Goal: Navigation & Orientation: Find specific page/section

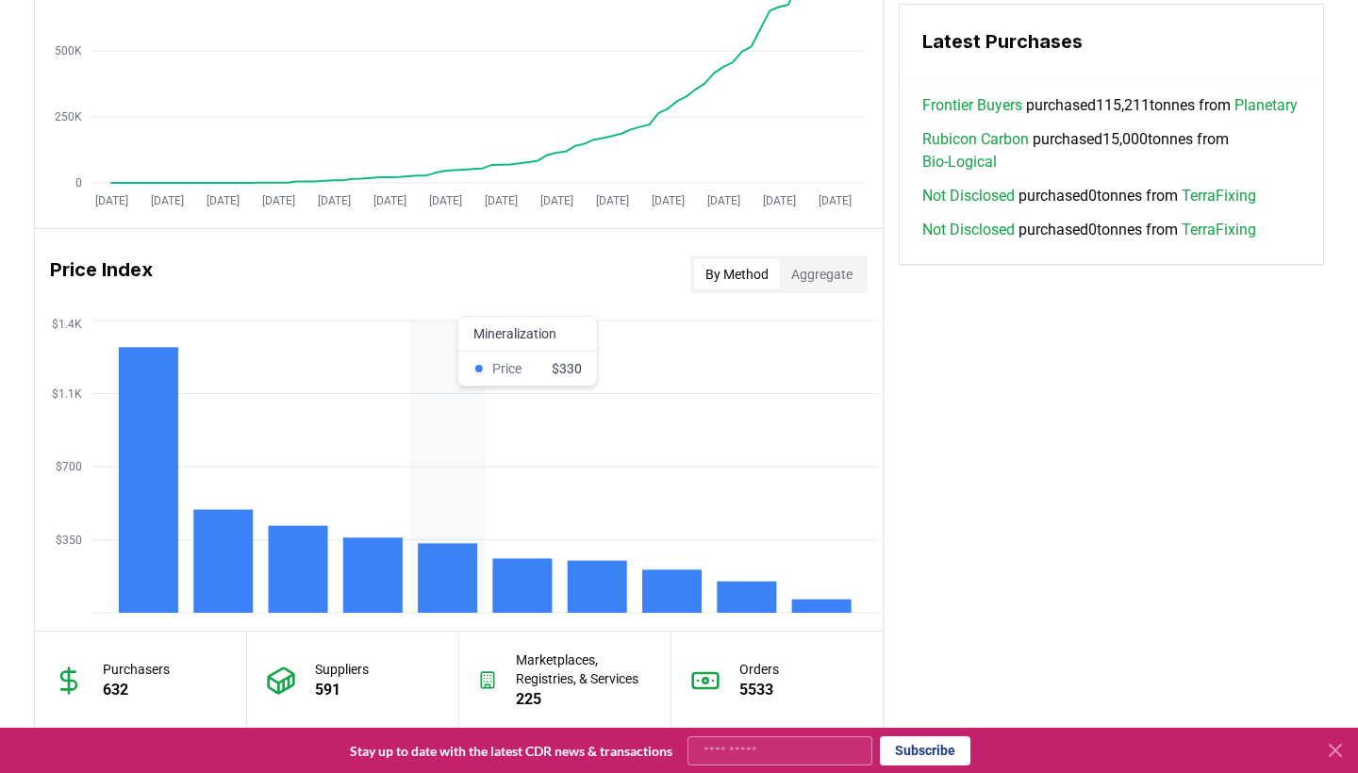
scroll to position [1343, 0]
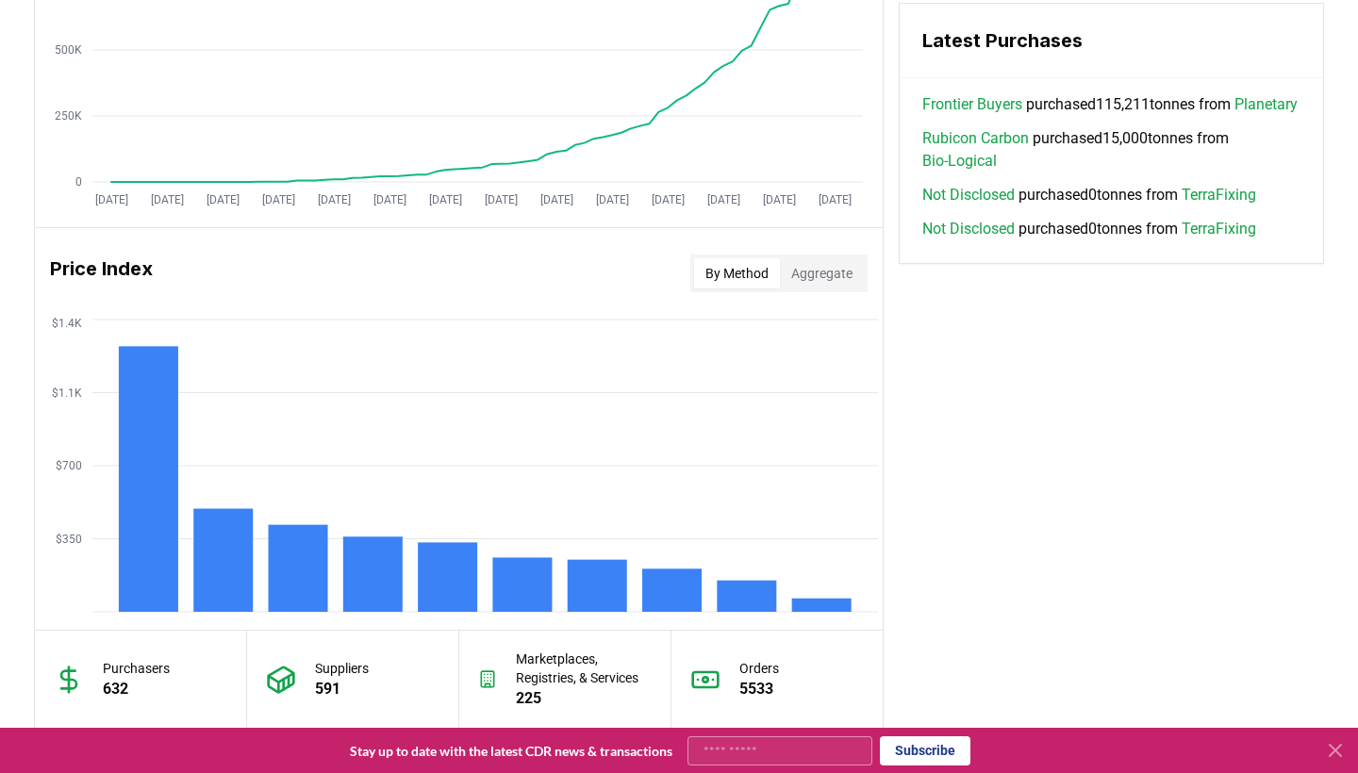
click at [978, 173] on link "Bio-Logical" at bounding box center [959, 161] width 74 height 23
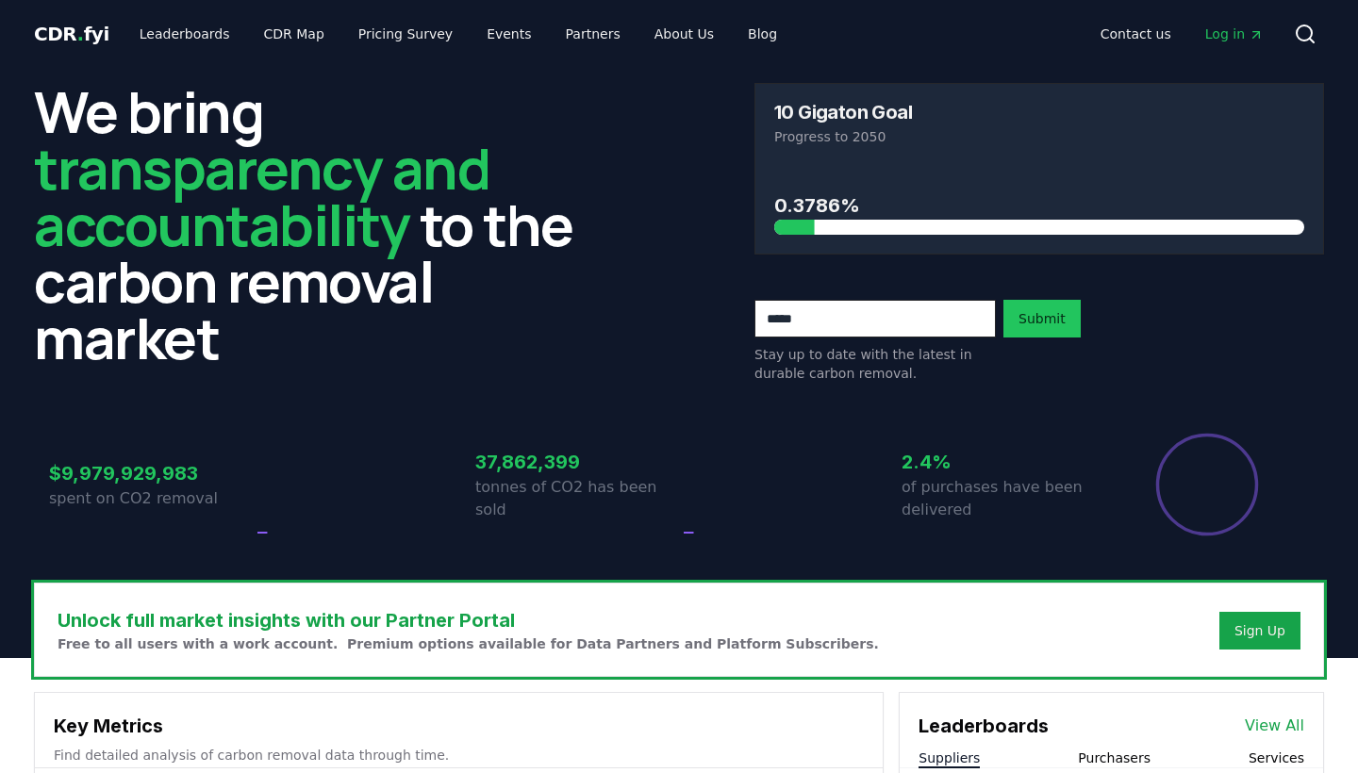
scroll to position [1343, 0]
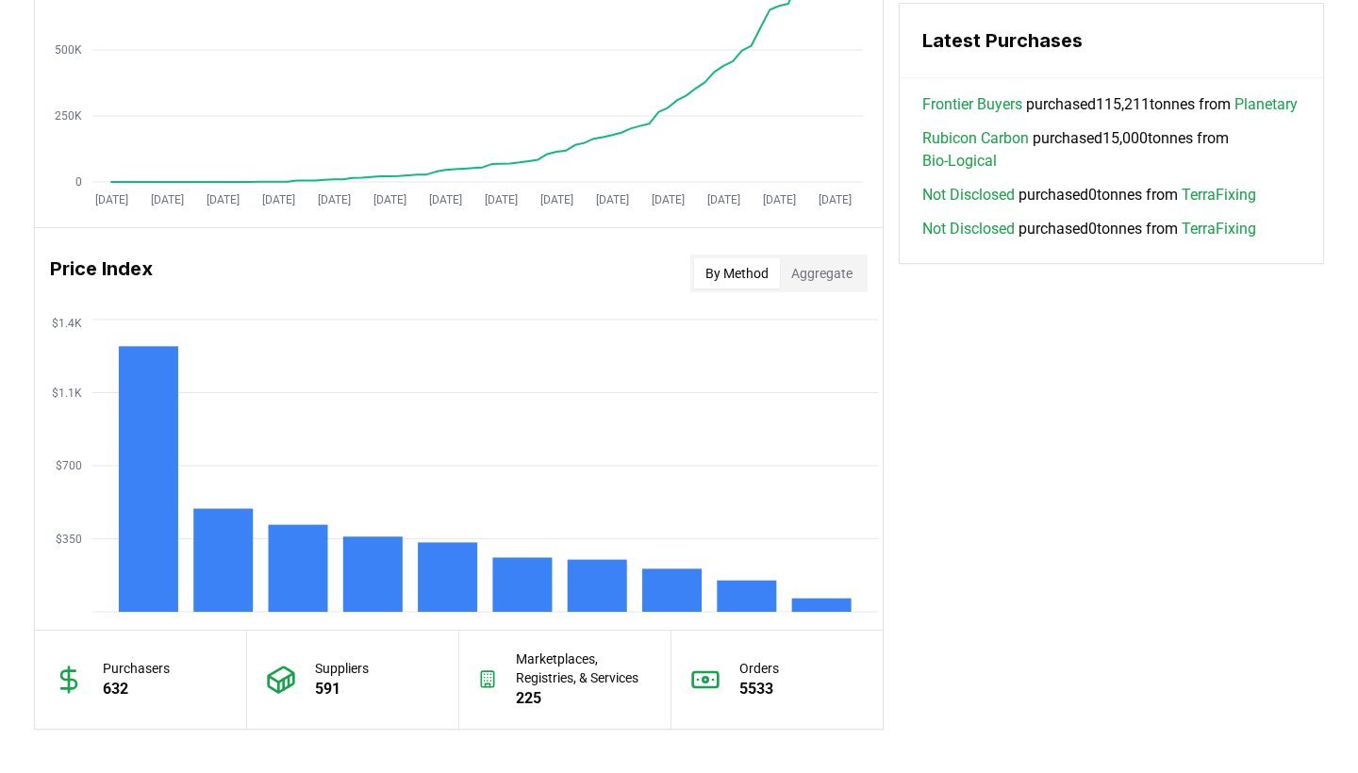
click at [1234, 116] on link "Planetary" at bounding box center [1265, 104] width 63 height 23
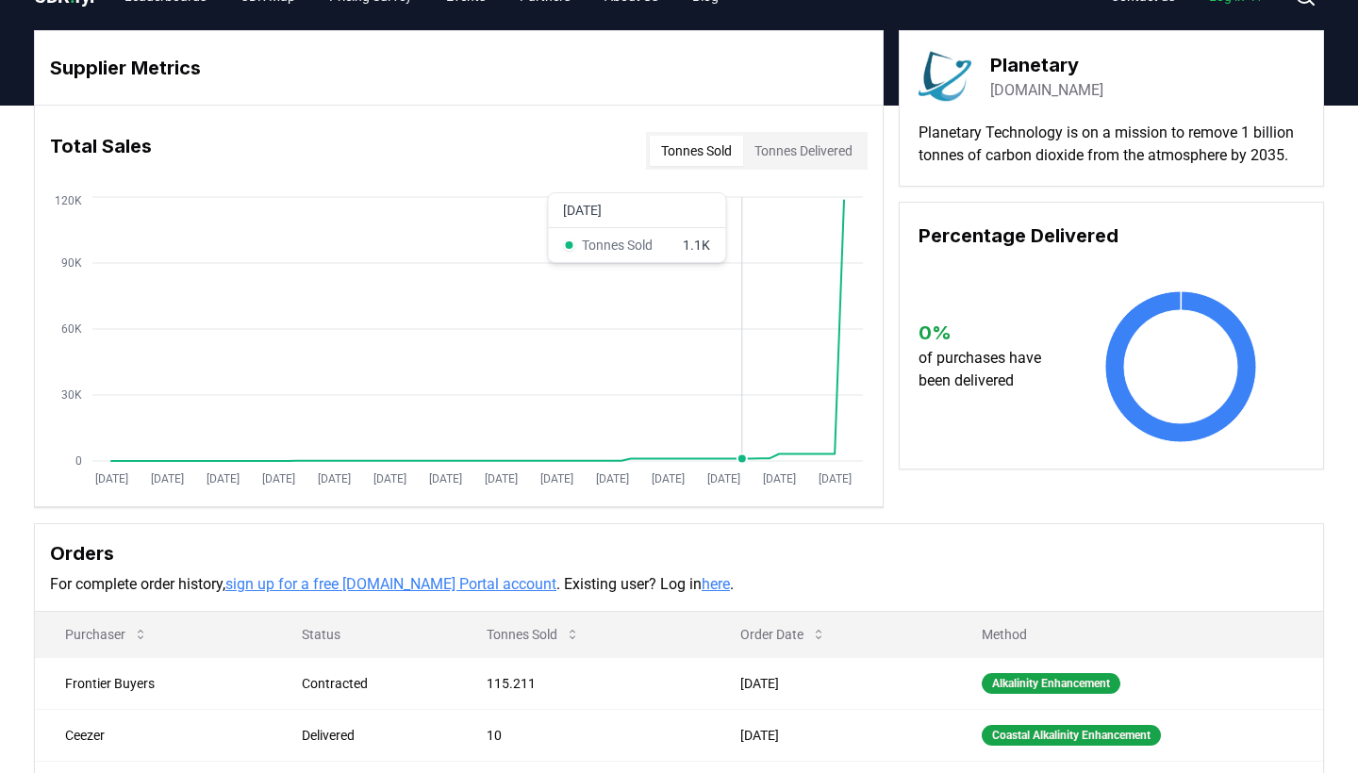
scroll to position [33, 0]
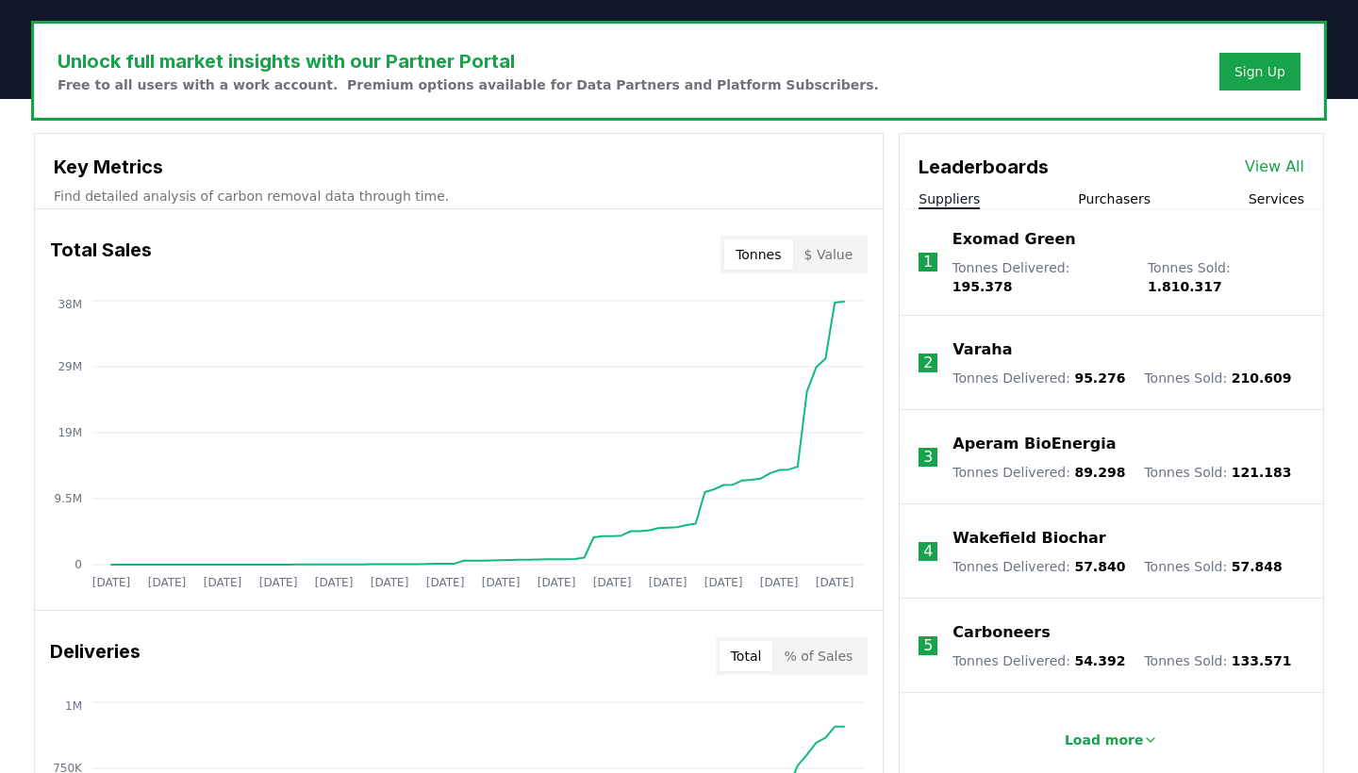
scroll to position [620, 0]
